Goal: Task Accomplishment & Management: Complete application form

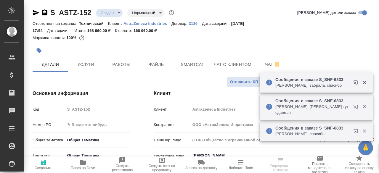
select select "RU"
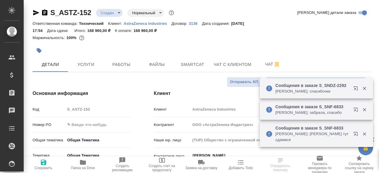
click at [250, 34] on div "Ответственная команда: Технический Клиент: AstraZeneca Industries Договор: 3136…" at bounding box center [203, 27] width 340 height 14
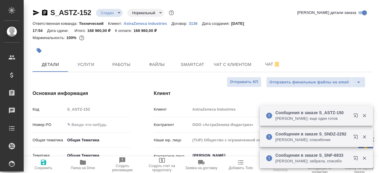
scroll to position [9, 0]
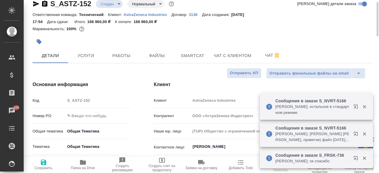
click at [250, 34] on div at bounding box center [203, 33] width 340 height 1
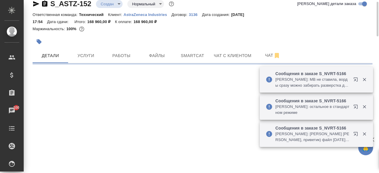
click at [250, 34] on div at bounding box center [203, 33] width 340 height 1
select select "RU"
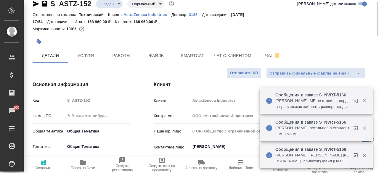
type textarea "x"
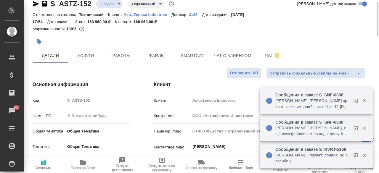
click at [250, 34] on div at bounding box center [203, 33] width 340 height 1
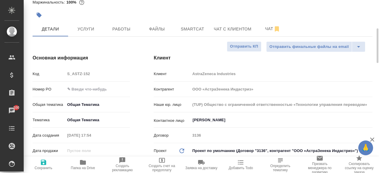
scroll to position [0, 0]
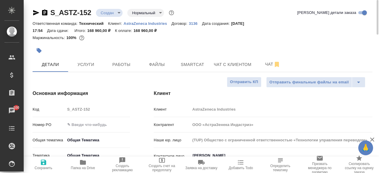
type textarea "x"
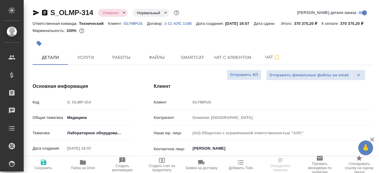
select select "RU"
click at [249, 27] on div "Ответственная команда: Технический Клиент: OLYMPUS Договор: 1-11 АЛС 1168 Дата …" at bounding box center [203, 23] width 340 height 7
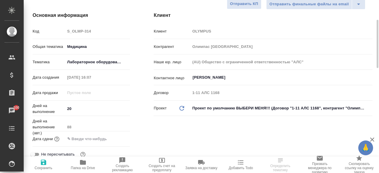
scroll to position [98, 0]
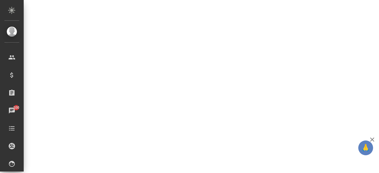
select select "RU"
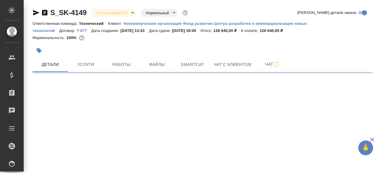
select select "RU"
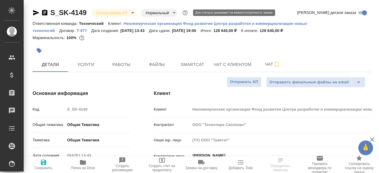
type textarea "x"
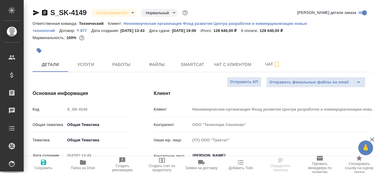
click at [154, 46] on div at bounding box center [146, 50] width 226 height 13
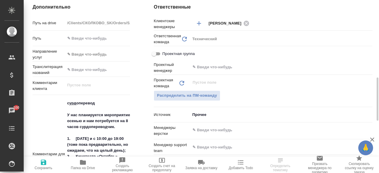
scroll to position [275, 0]
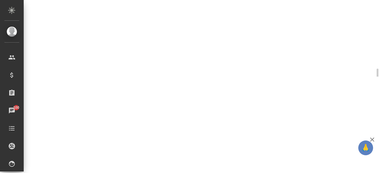
select select "RU"
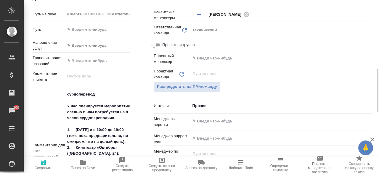
type textarea "x"
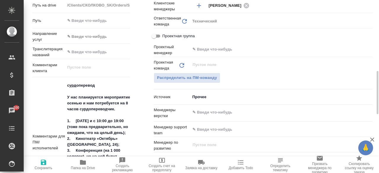
scroll to position [320, 0]
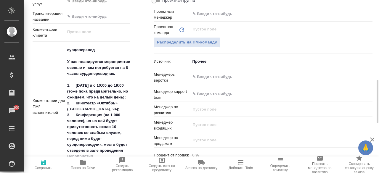
type textarea "x"
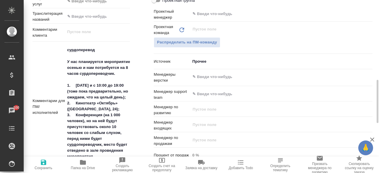
type textarea "x"
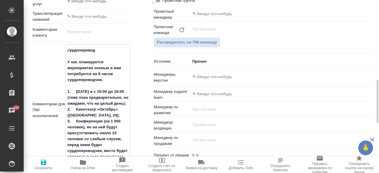
click at [124, 50] on textarea "сурдоперевод У нас планируется мероприятие осенью и нам потребуется на 8 часов …" at bounding box center [97, 109] width 65 height 128
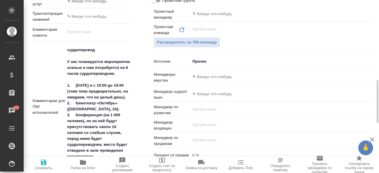
type textarea "x"
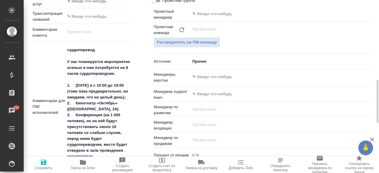
type textarea "x"
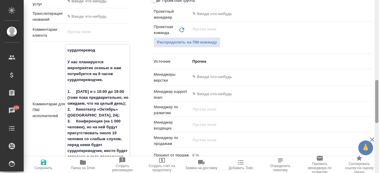
type textarea "x"
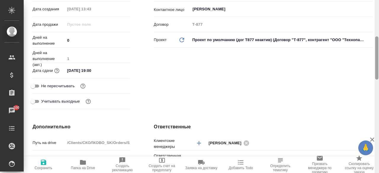
click at [377, 33] on div at bounding box center [377, 86] width 4 height 173
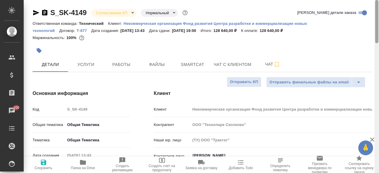
click at [377, 33] on div at bounding box center [377, 86] width 4 height 173
drag, startPoint x: 377, startPoint y: 33, endPoint x: 219, endPoint y: 23, distance: 157.8
click at [219, 23] on div "S_SK-4149 Согласование КП kpNegotiation Нормальный normal Кратко детали заказа …" at bounding box center [201, 86] width 355 height 173
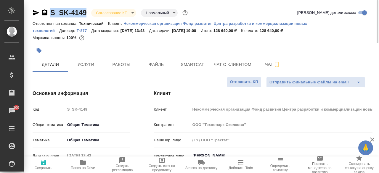
drag, startPoint x: 87, startPoint y: 13, endPoint x: 51, endPoint y: 8, distance: 36.4
click at [51, 8] on div "S_SK-4149 Согласование КП kpNegotiation Нормальный normal" at bounding box center [111, 12] width 156 height 9
copy link "S_SK-4149"
type textarea "x"
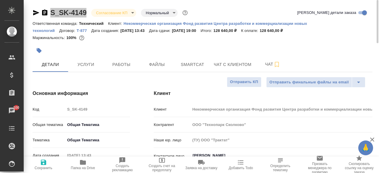
type textarea "x"
